Goal: Check status: Check status

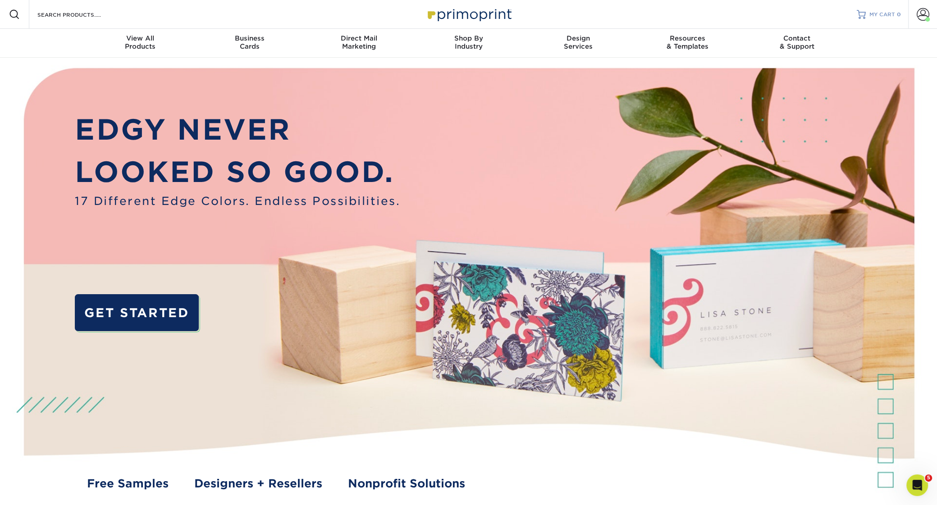
click at [887, 18] on span "MY CART" at bounding box center [882, 15] width 26 height 8
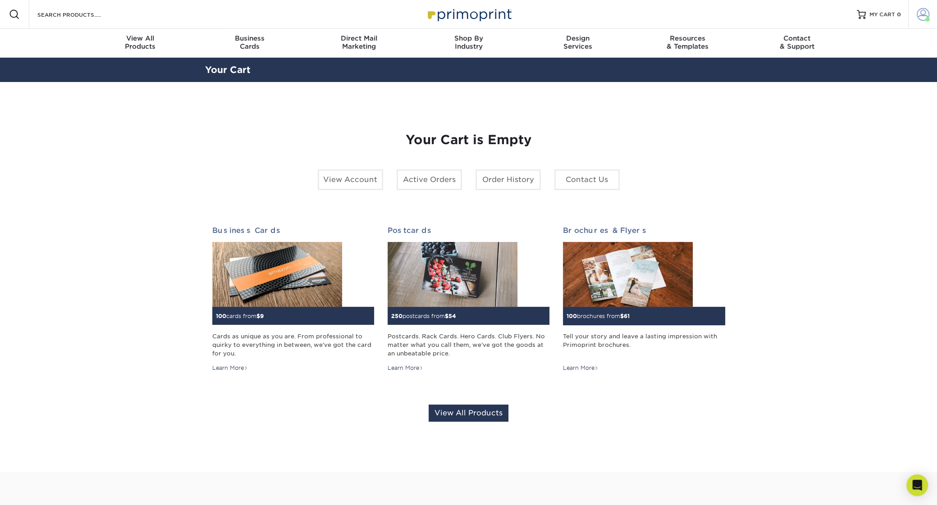
drag, startPoint x: 0, startPoint y: 0, endPoint x: 920, endPoint y: 11, distance: 919.9
click at [920, 11] on span at bounding box center [923, 14] width 13 height 13
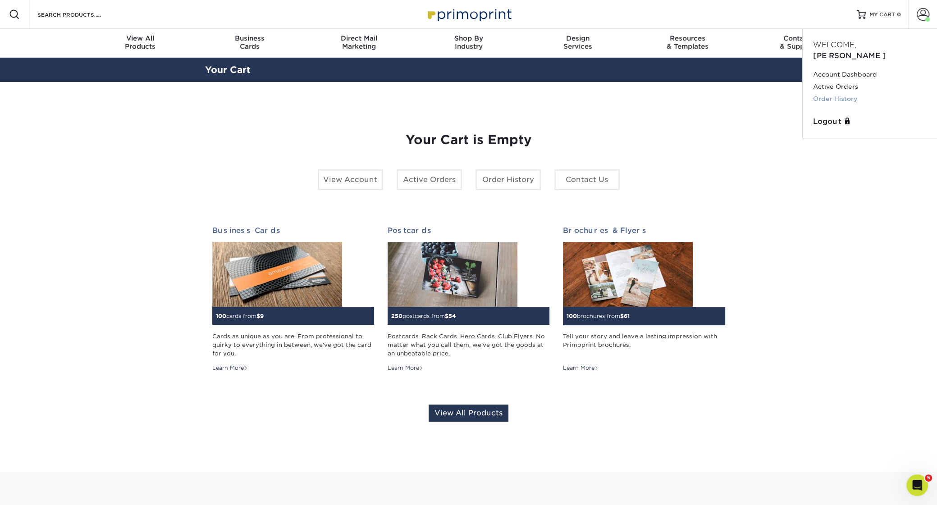
click at [852, 93] on link "Order History" at bounding box center [869, 99] width 113 height 12
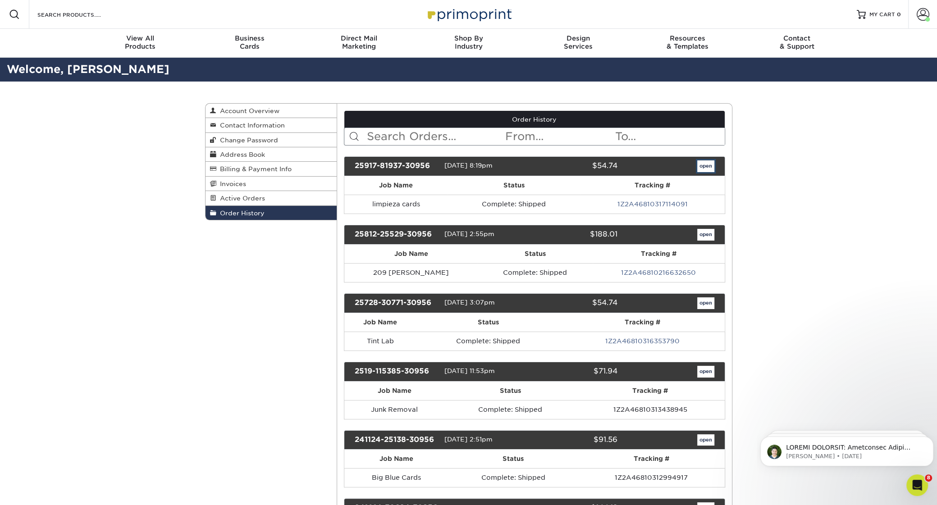
click at [707, 167] on link "open" at bounding box center [705, 166] width 17 height 12
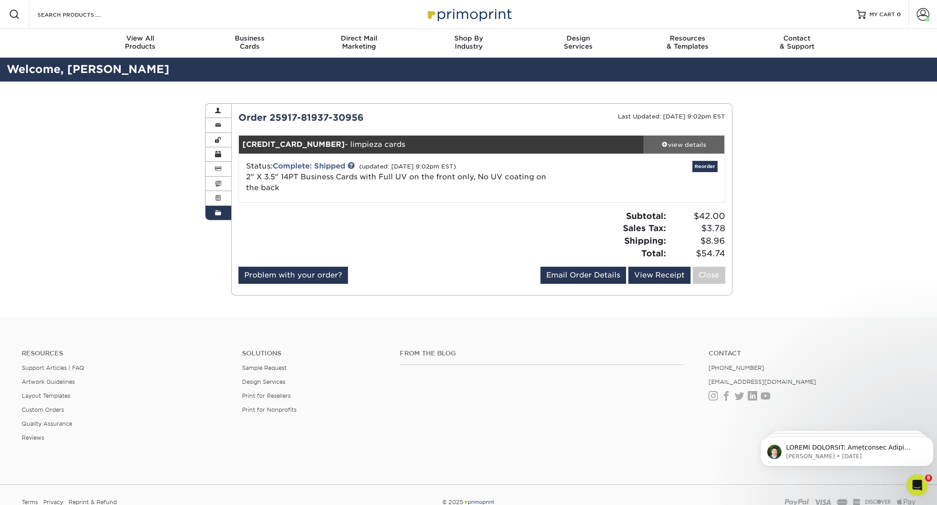
click at [662, 140] on link "view details" at bounding box center [684, 145] width 81 height 18
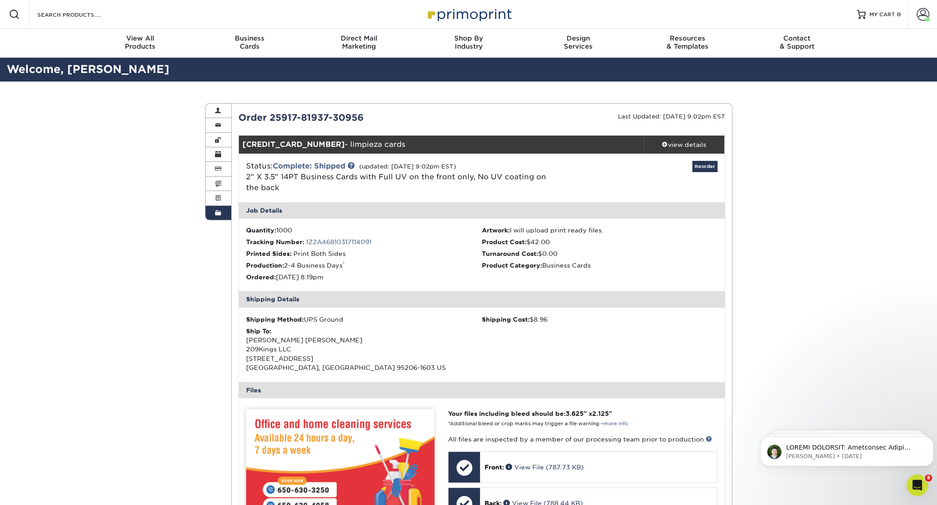
click at [281, 229] on li "Quantity: 1000" at bounding box center [364, 230] width 236 height 9
